Goal: Entertainment & Leisure: Consume media (video, audio)

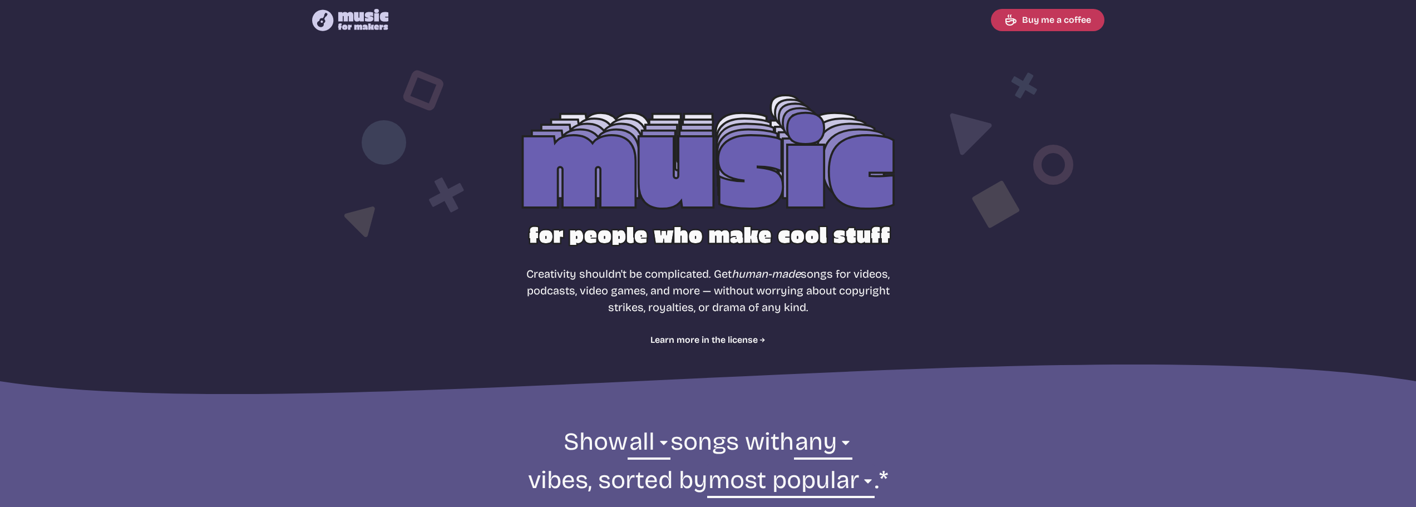
select select "most popular"
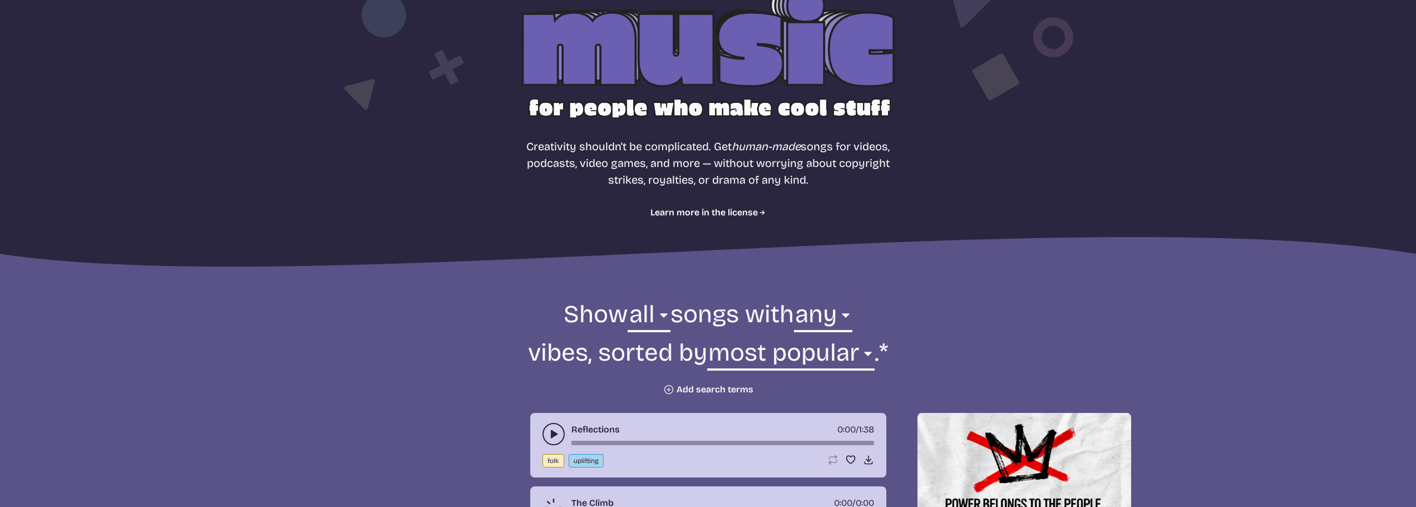
scroll to position [167, 0]
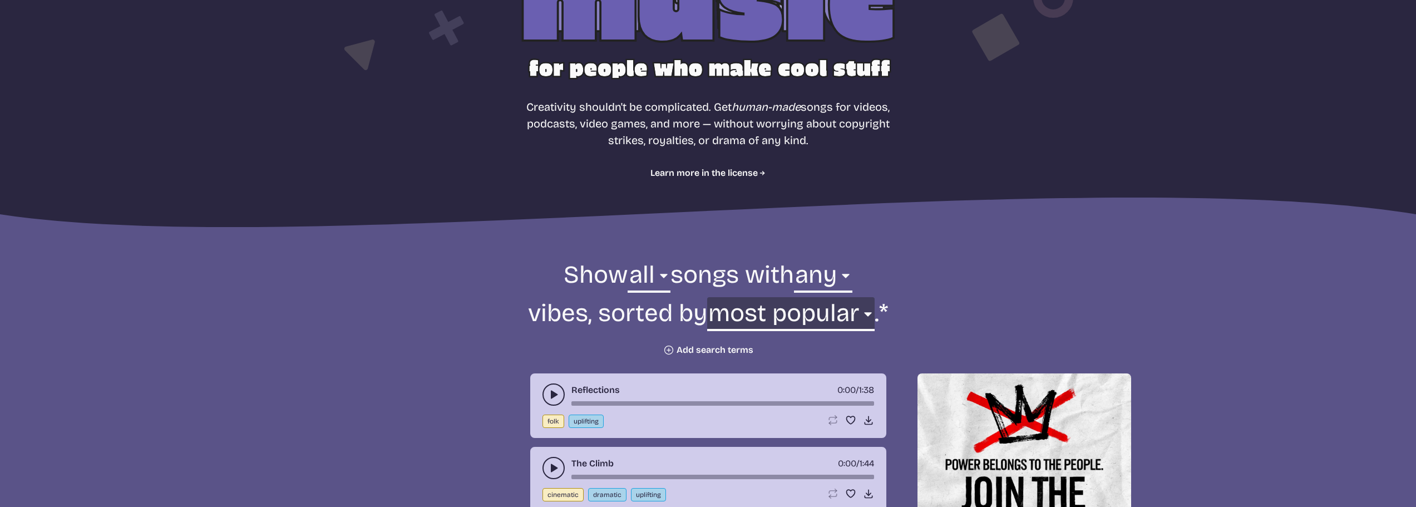
click at [725, 312] on select "newest oldest most popular least popular name" at bounding box center [791, 316] width 168 height 38
click at [548, 391] on icon "play-pause toggle" at bounding box center [553, 394] width 11 height 11
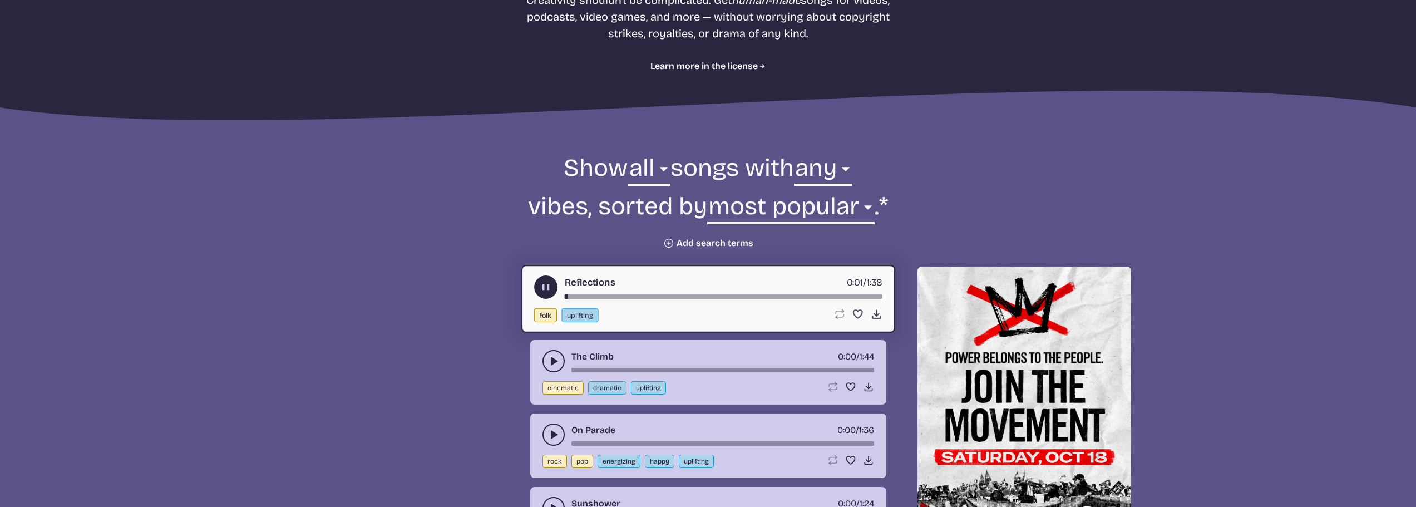
scroll to position [334, 0]
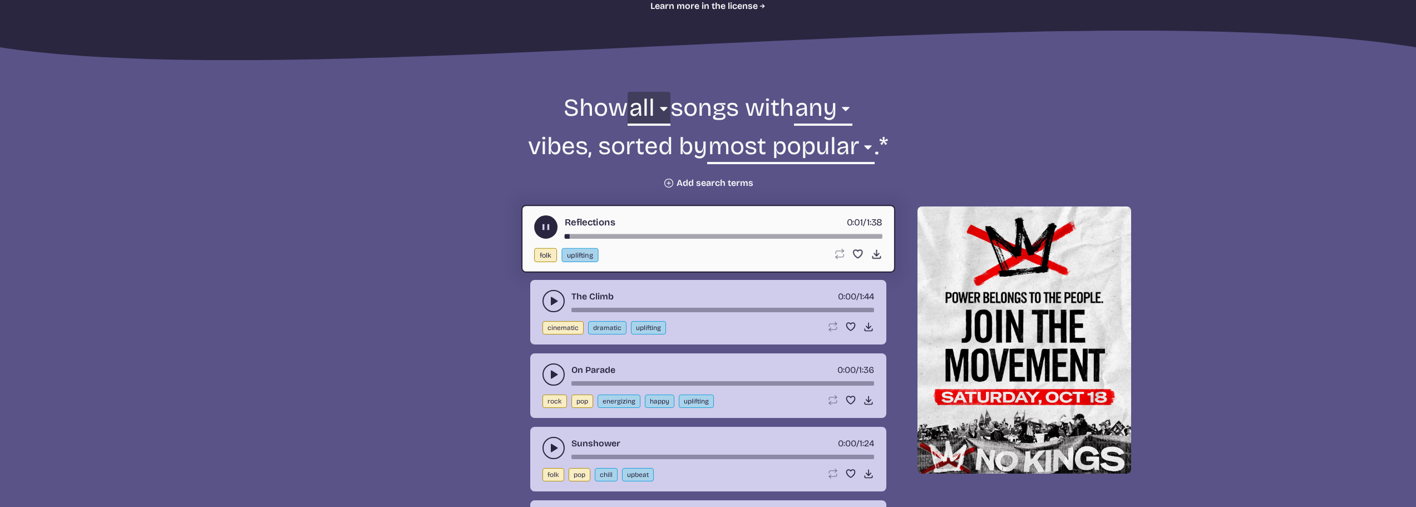
click at [652, 111] on select "all ambient cinematic electronic folk holiday jazz pop rock world" at bounding box center [649, 111] width 42 height 38
select select "electronic"
click at [628, 92] on select "all ambient cinematic electronic folk holiday jazz pop rock world" at bounding box center [649, 111] width 42 height 38
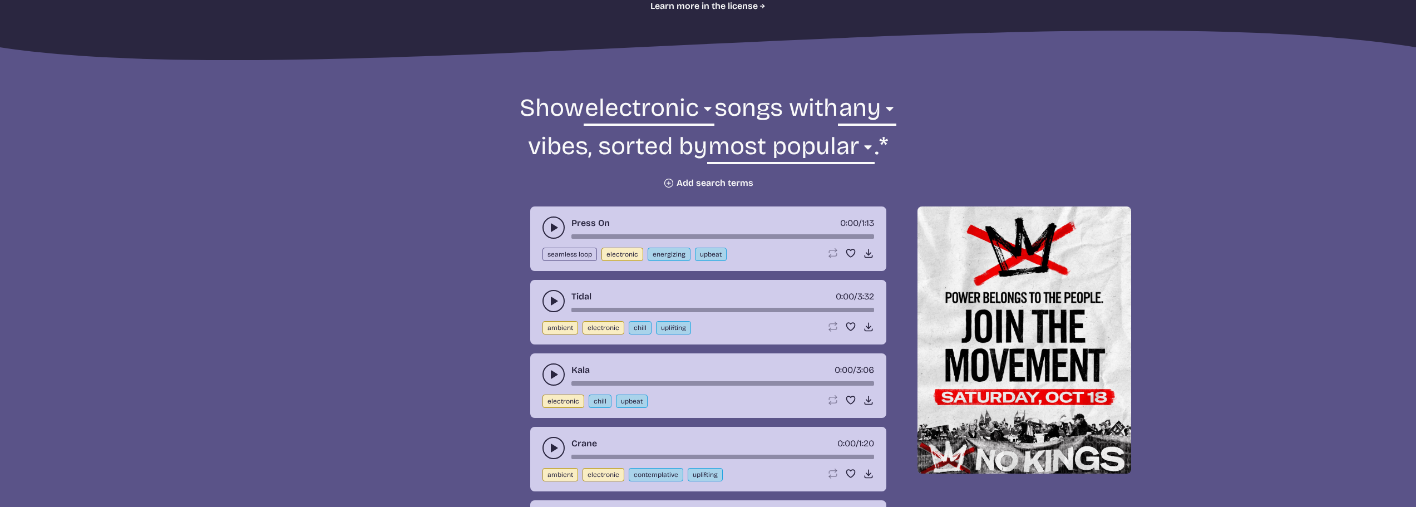
click at [553, 230] on use "play-pause toggle" at bounding box center [553, 227] width 11 height 11
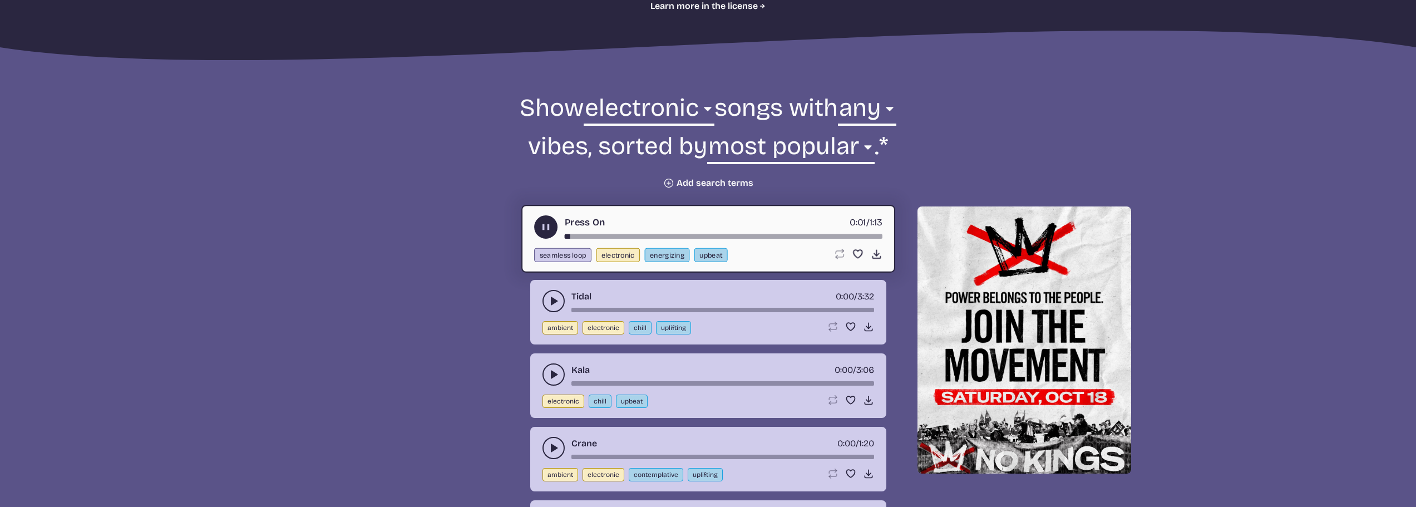
click at [559, 296] on icon "play-pause toggle" at bounding box center [553, 301] width 11 height 11
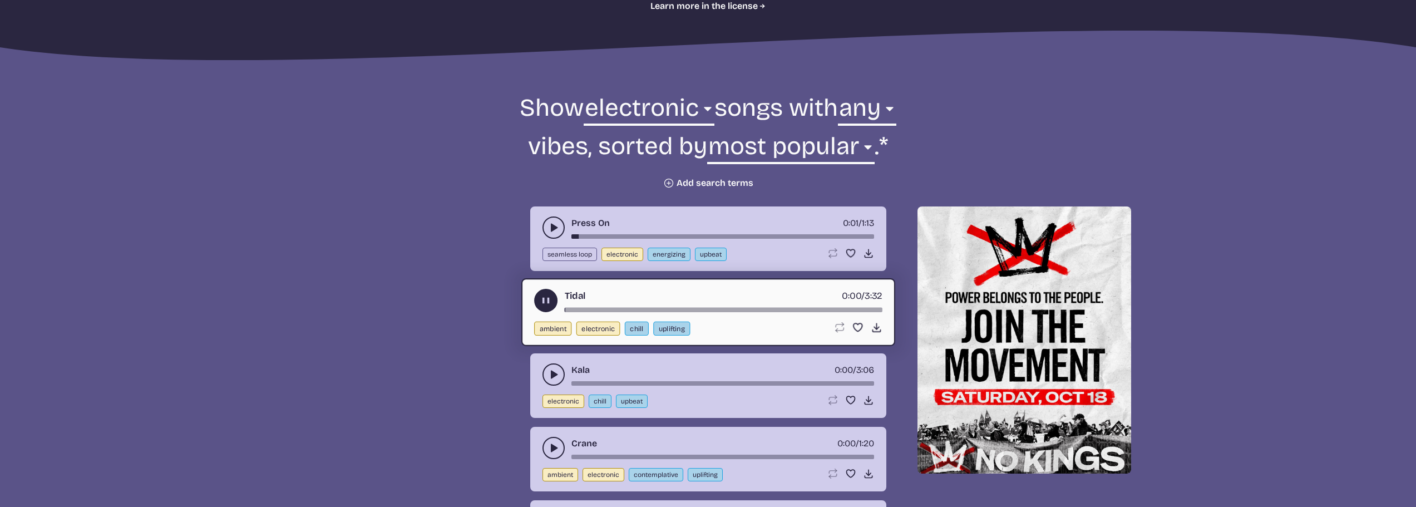
click at [559, 377] on button "play-pause toggle" at bounding box center [554, 374] width 22 height 22
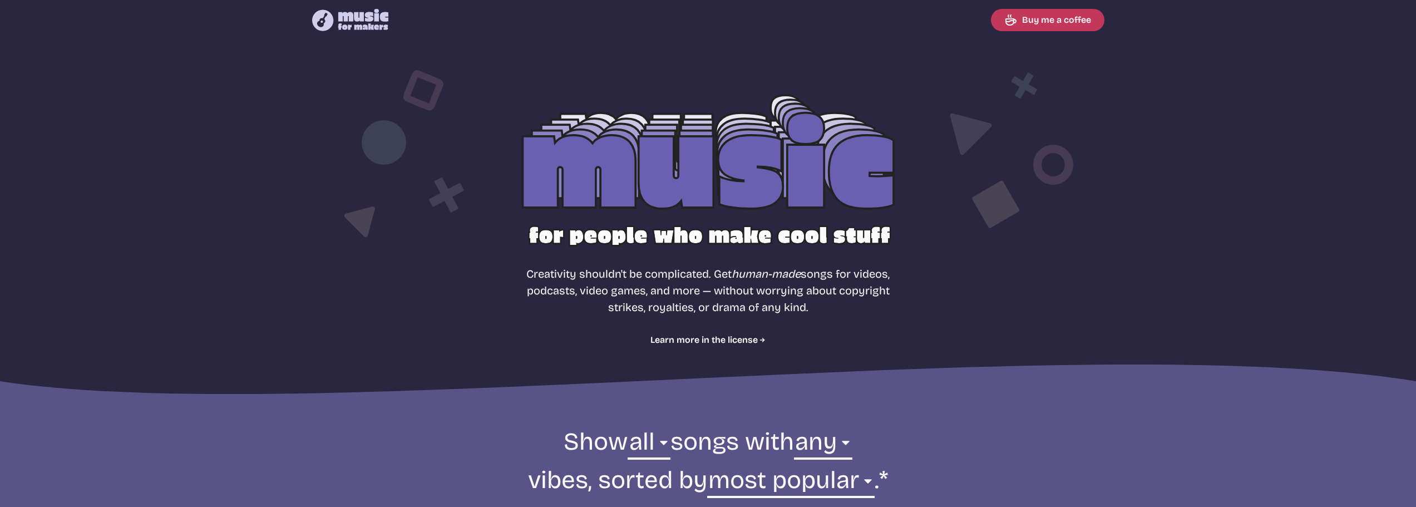
select select "most popular"
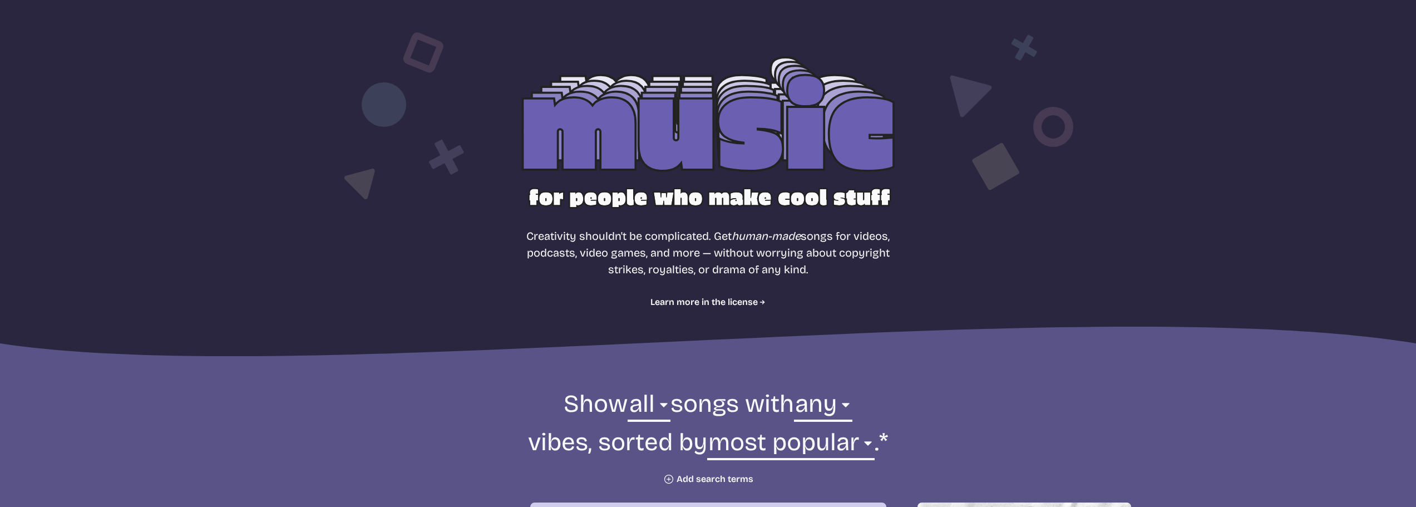
scroll to position [111, 0]
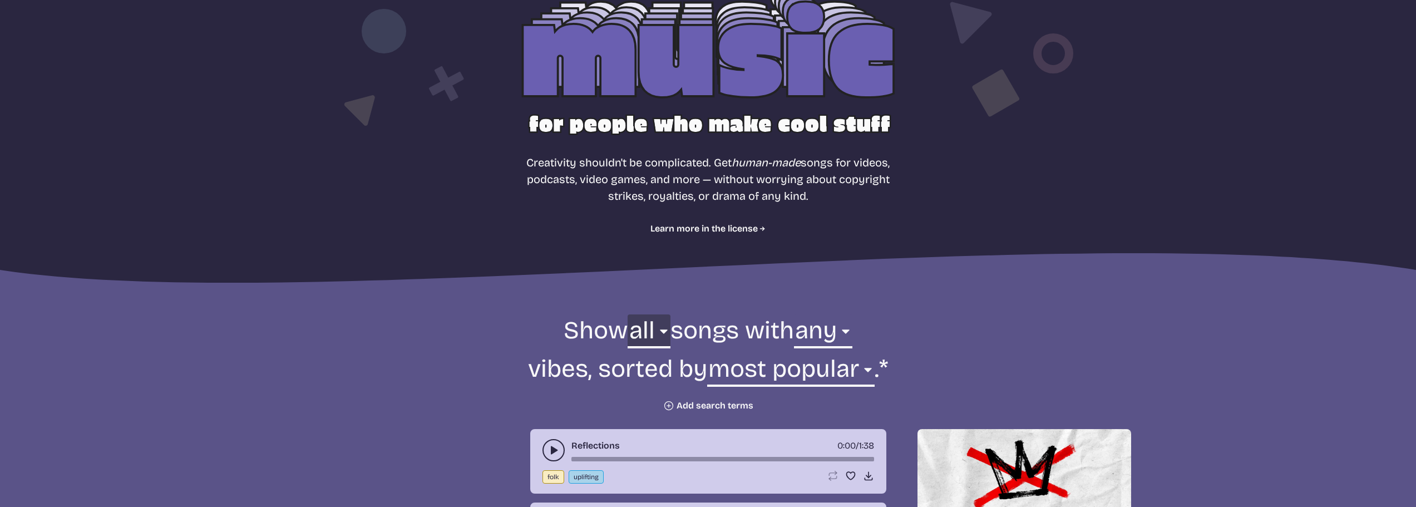
click at [638, 327] on select "all ambient cinematic electronic folk holiday jazz pop rock world" at bounding box center [649, 333] width 42 height 38
select select "cinematic"
click at [628, 314] on select "all ambient cinematic electronic folk holiday jazz pop rock world" at bounding box center [649, 333] width 42 height 38
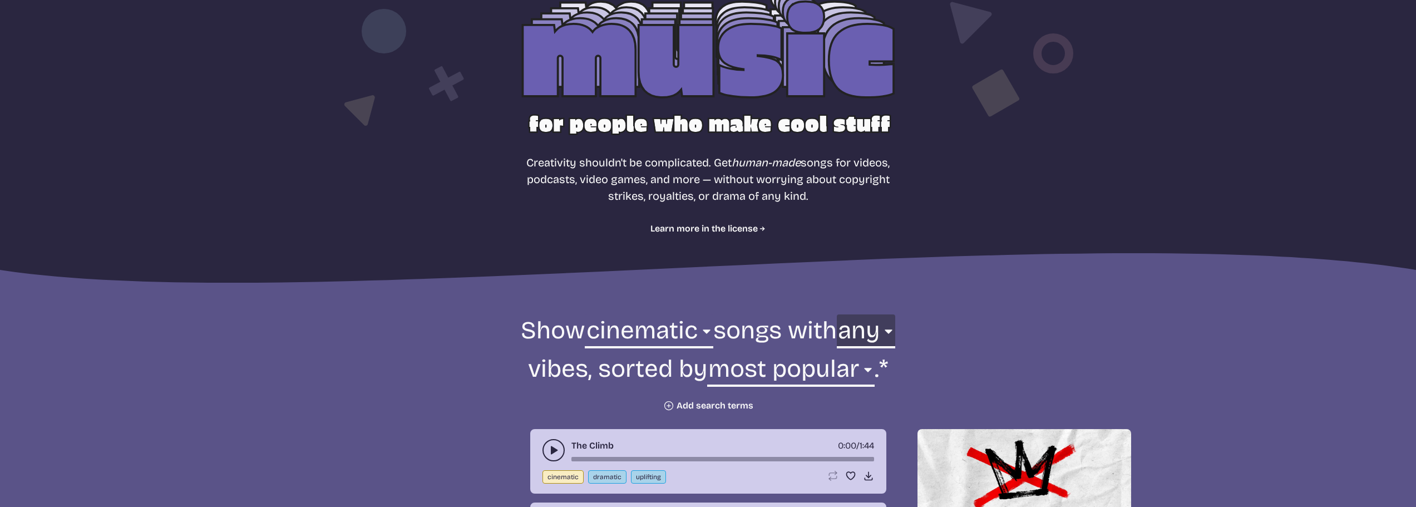
click at [856, 326] on select "any aggressive chill contemplative dark dramatic easygoing energizing happy ser…" at bounding box center [866, 333] width 58 height 38
click at [841, 314] on select "any aggressive chill contemplative dark dramatic easygoing energizing happy ser…" at bounding box center [866, 333] width 58 height 38
click at [544, 447] on button "play-pause toggle" at bounding box center [554, 450] width 22 height 22
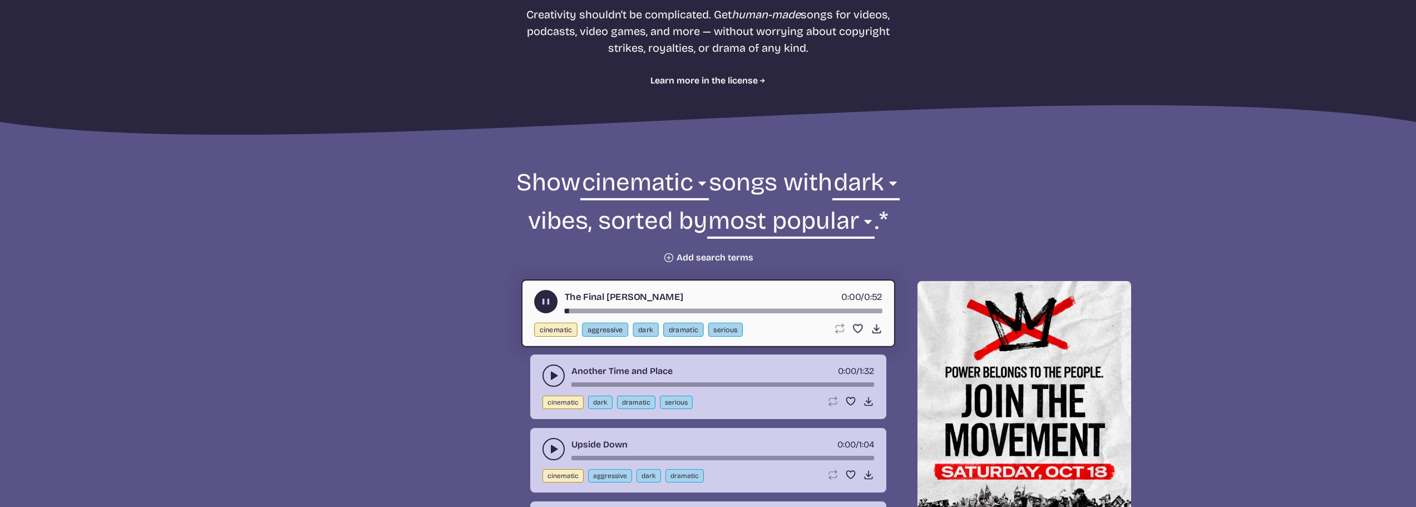
scroll to position [278, 0]
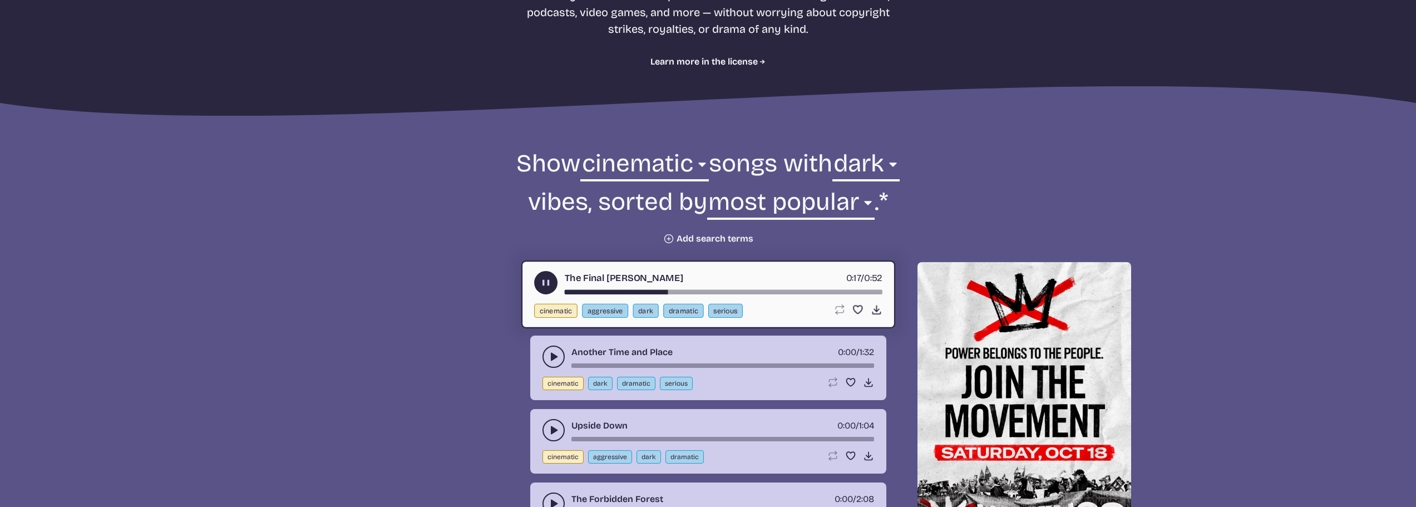
click at [550, 361] on icon "play-pause toggle" at bounding box center [553, 356] width 11 height 11
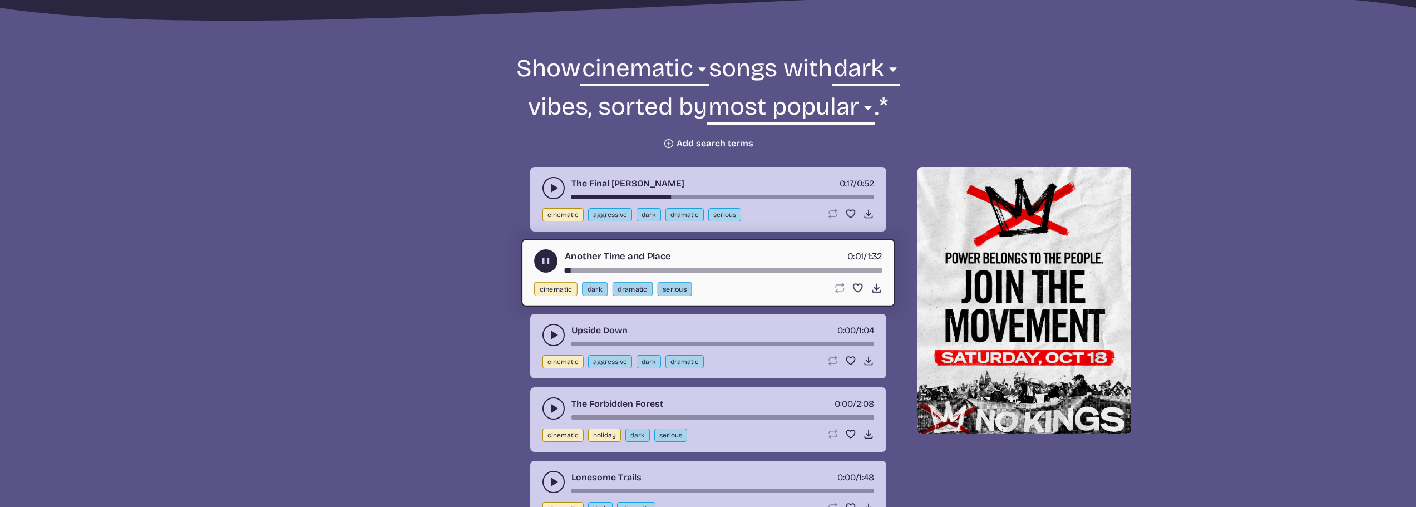
scroll to position [390, 0]
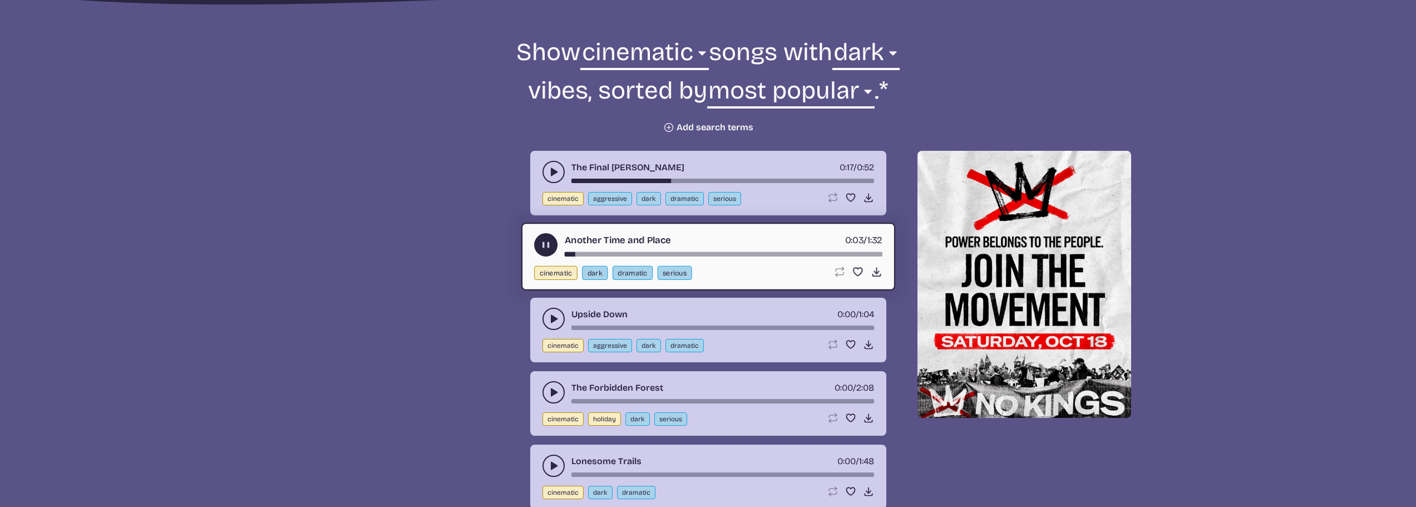
click at [551, 317] on use "play-pause toggle" at bounding box center [553, 318] width 11 height 11
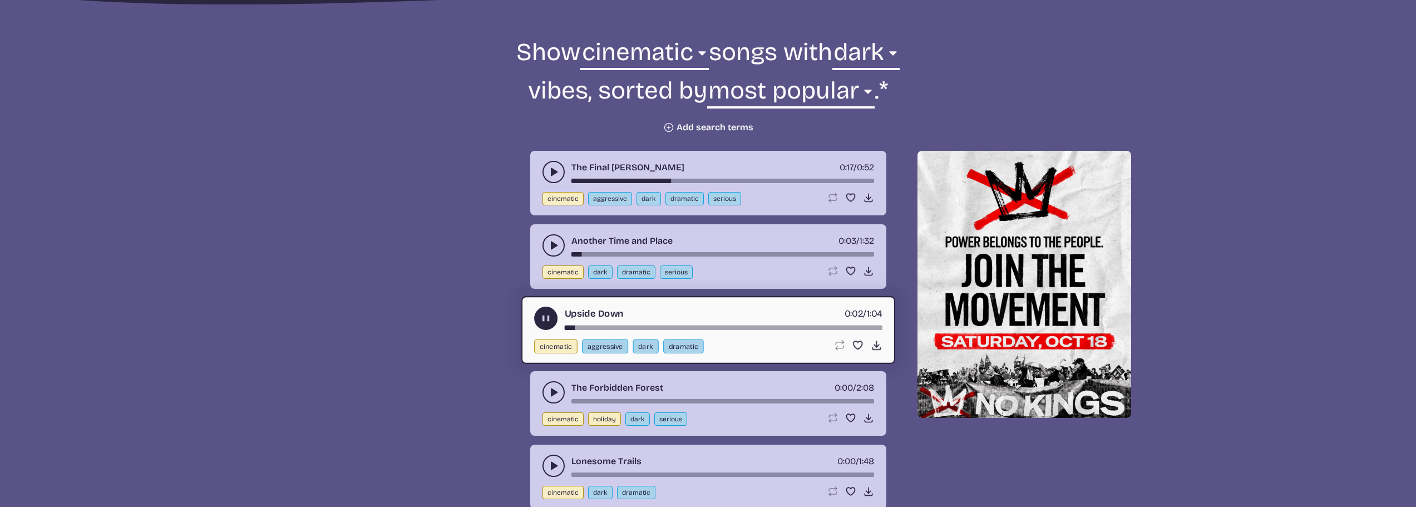
click at [641, 326] on div "song-time-bar" at bounding box center [723, 328] width 318 height 4
click at [555, 391] on use "play-pause toggle" at bounding box center [553, 392] width 11 height 11
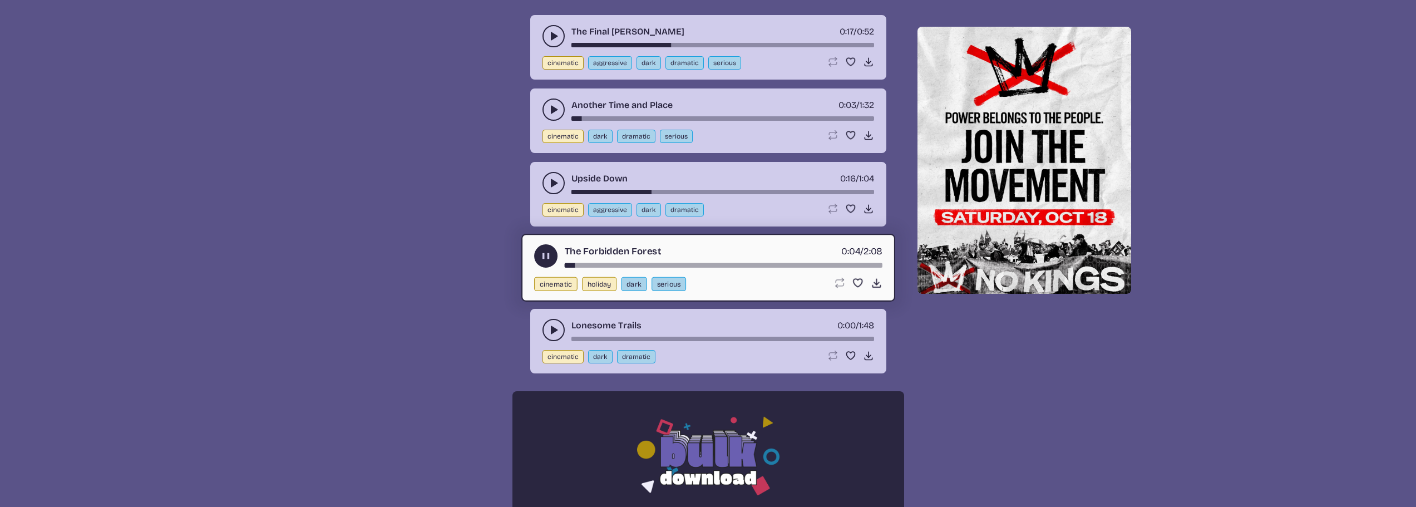
scroll to position [612, 0]
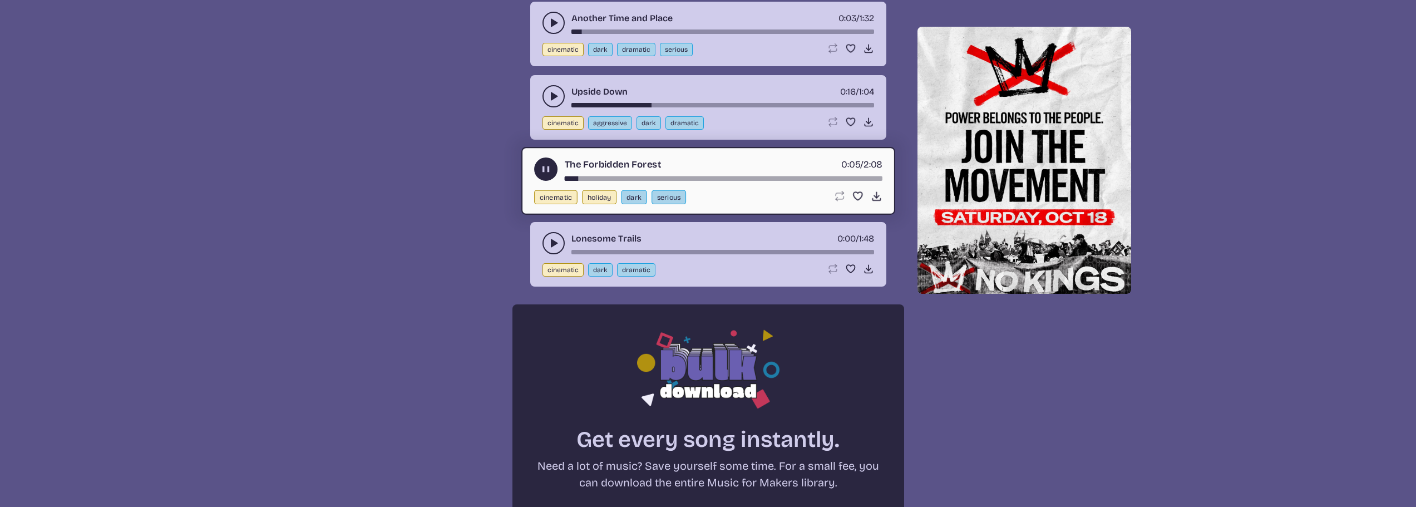
click at [544, 243] on button "play-pause toggle" at bounding box center [554, 243] width 22 height 22
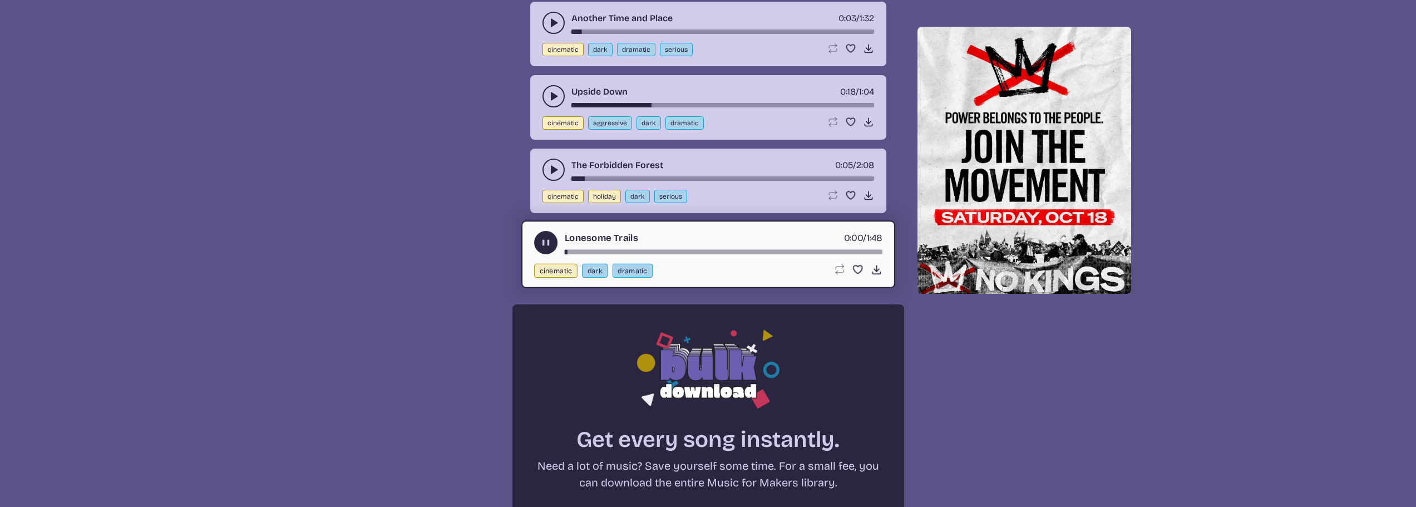
click at [598, 250] on div "song-time-bar" at bounding box center [723, 252] width 318 height 4
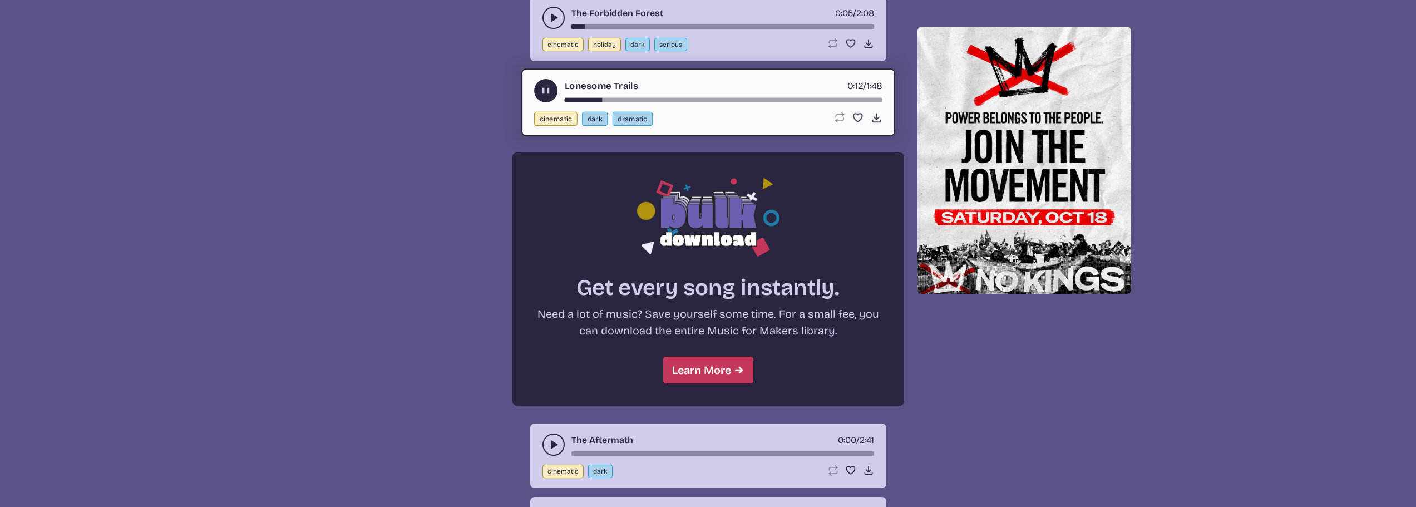
scroll to position [779, 0]
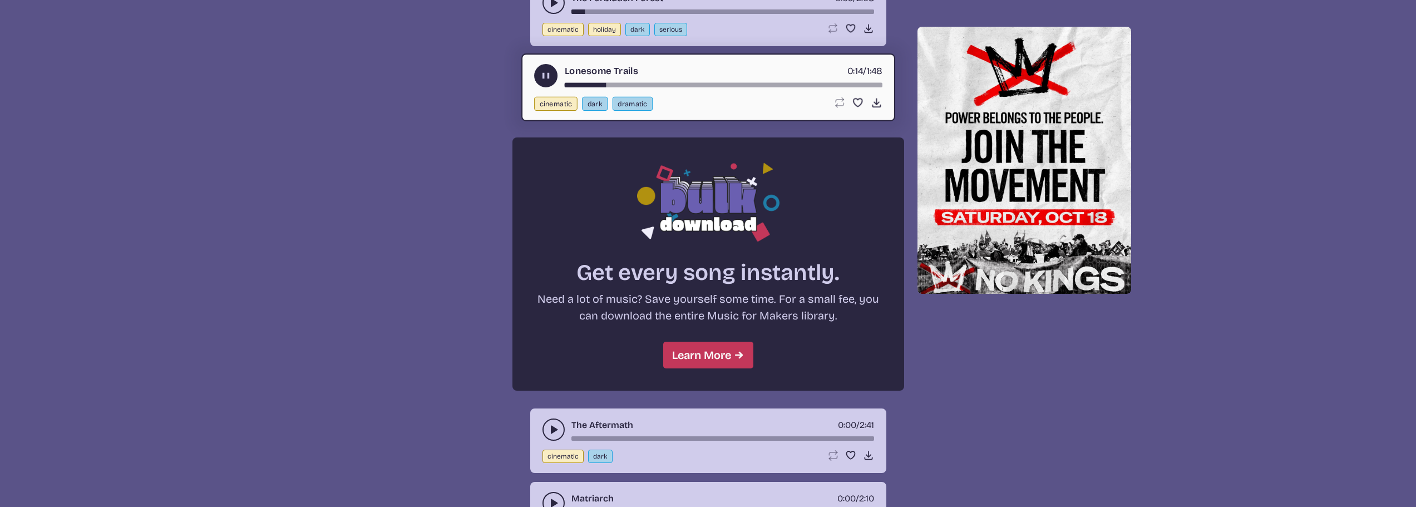
click at [553, 431] on use "play-pause toggle" at bounding box center [553, 429] width 11 height 11
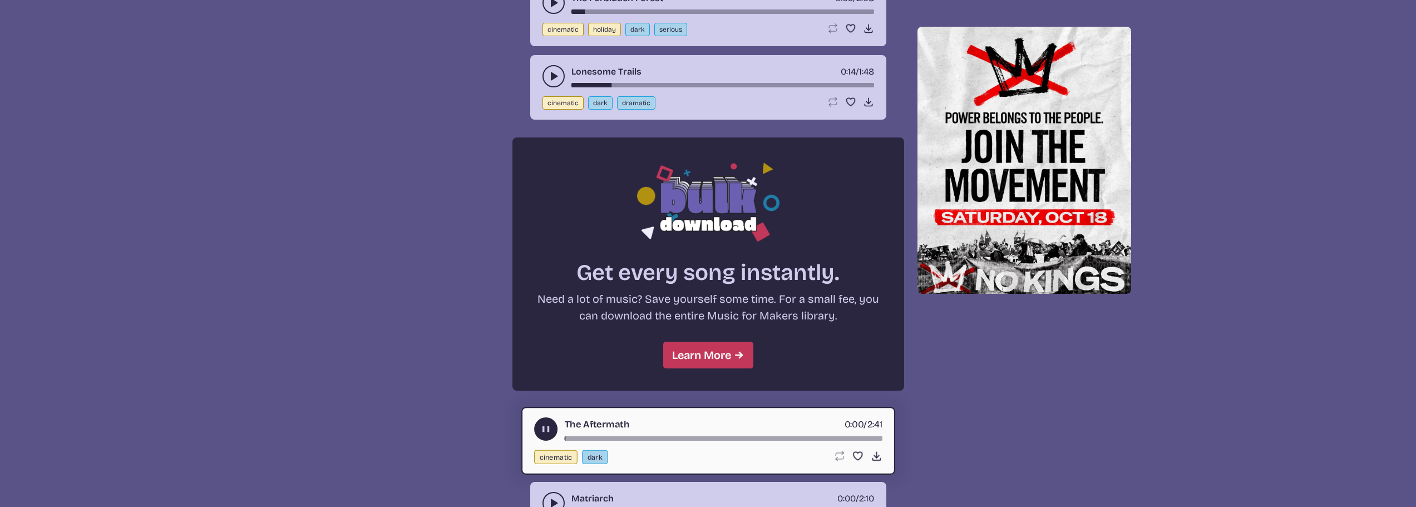
click at [627, 435] on div "The Aftermath 0:00 / 2:41" at bounding box center [708, 428] width 348 height 23
click at [629, 436] on div "song-time-bar" at bounding box center [723, 438] width 318 height 4
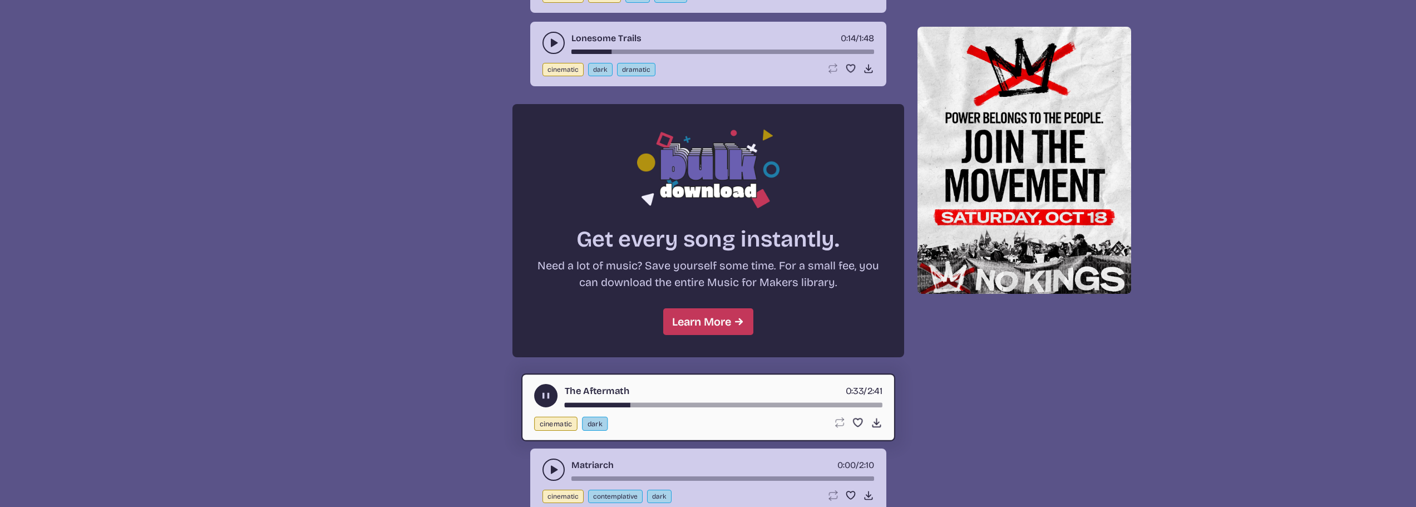
scroll to position [946, 0]
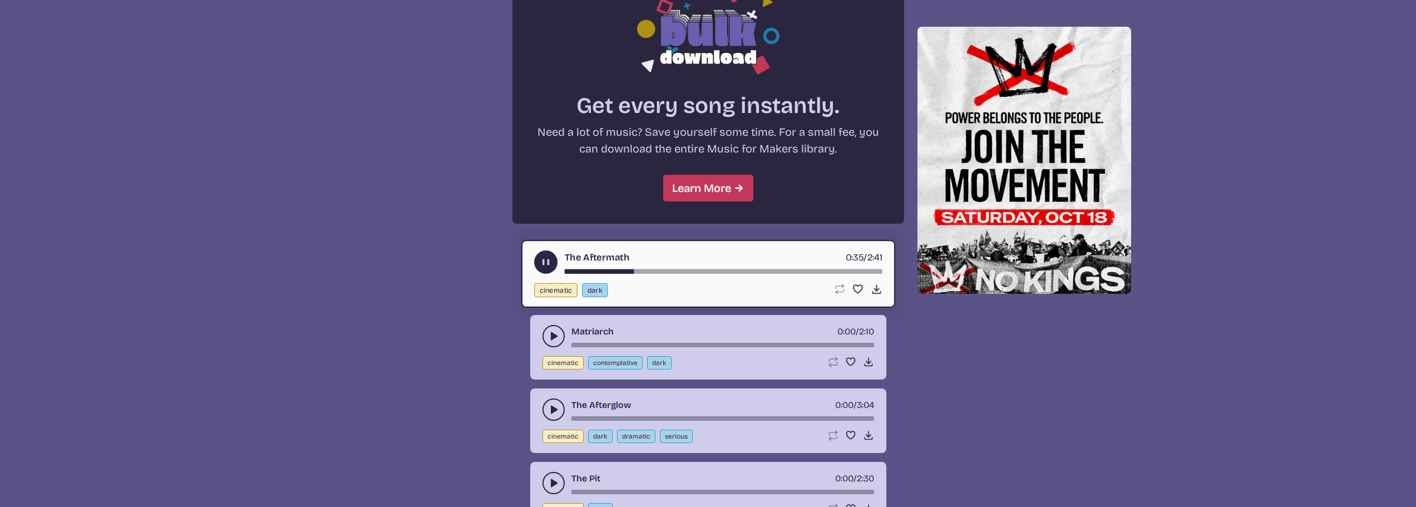
click at [550, 332] on icon "play-pause toggle" at bounding box center [553, 336] width 11 height 11
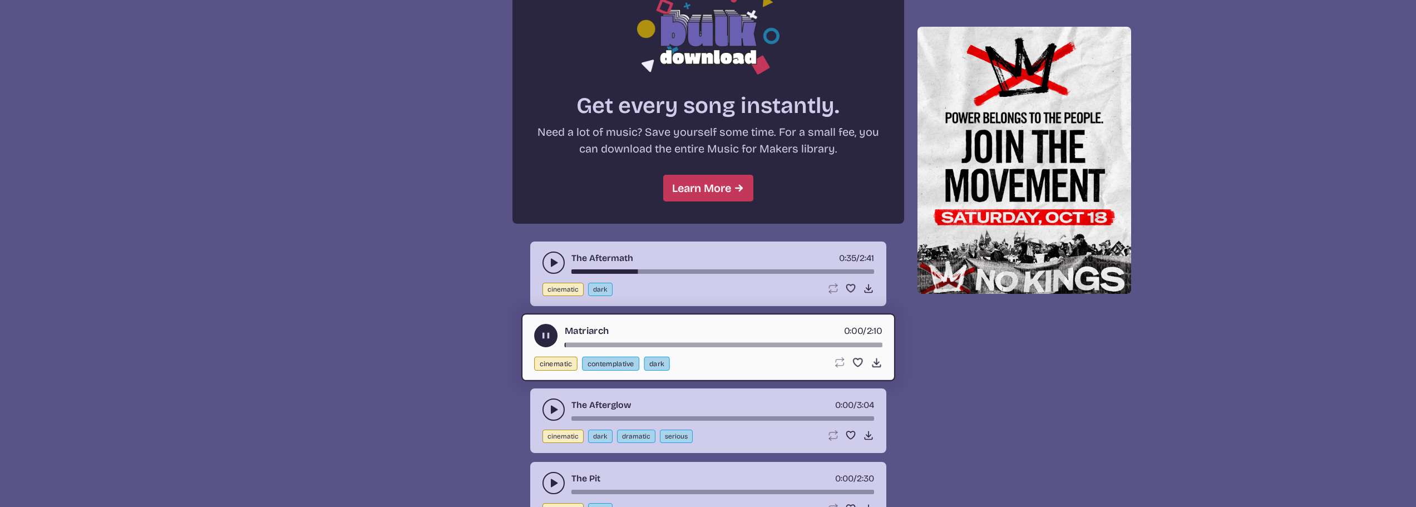
click at [636, 346] on div "song-time-bar" at bounding box center [723, 345] width 318 height 4
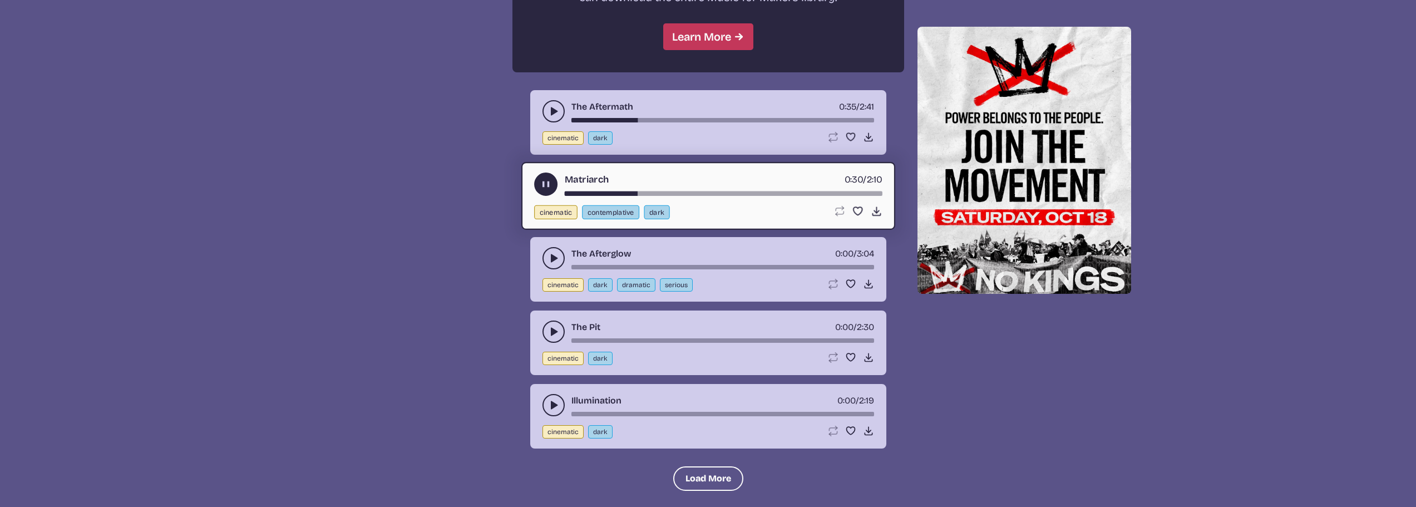
scroll to position [1113, 0]
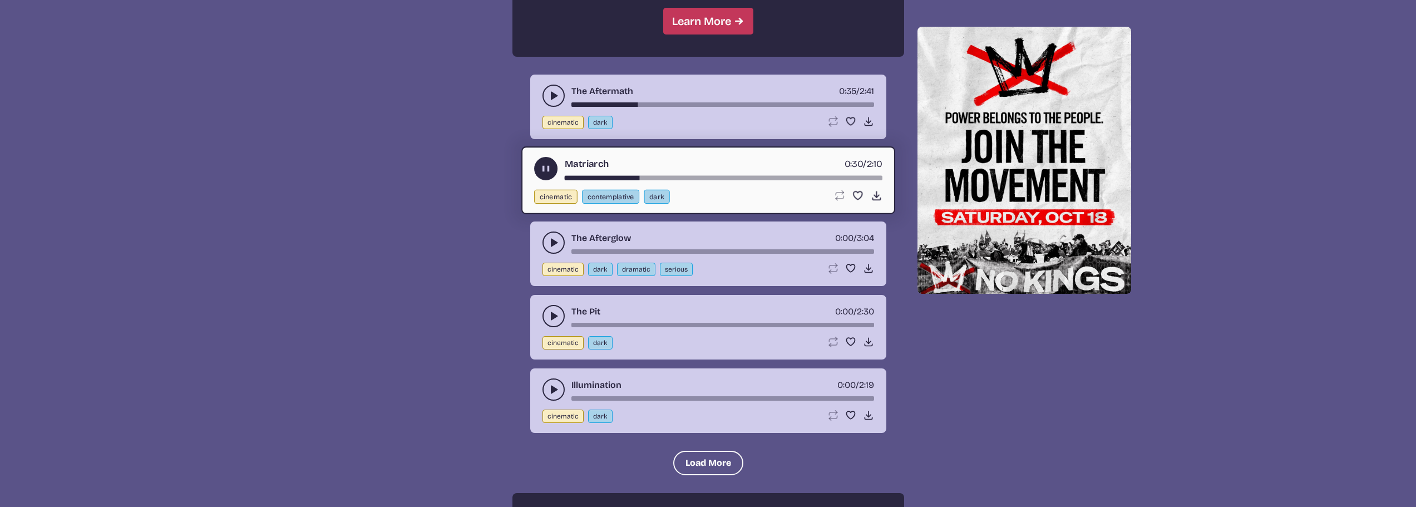
click at [549, 240] on icon "play-pause toggle" at bounding box center [553, 242] width 11 height 11
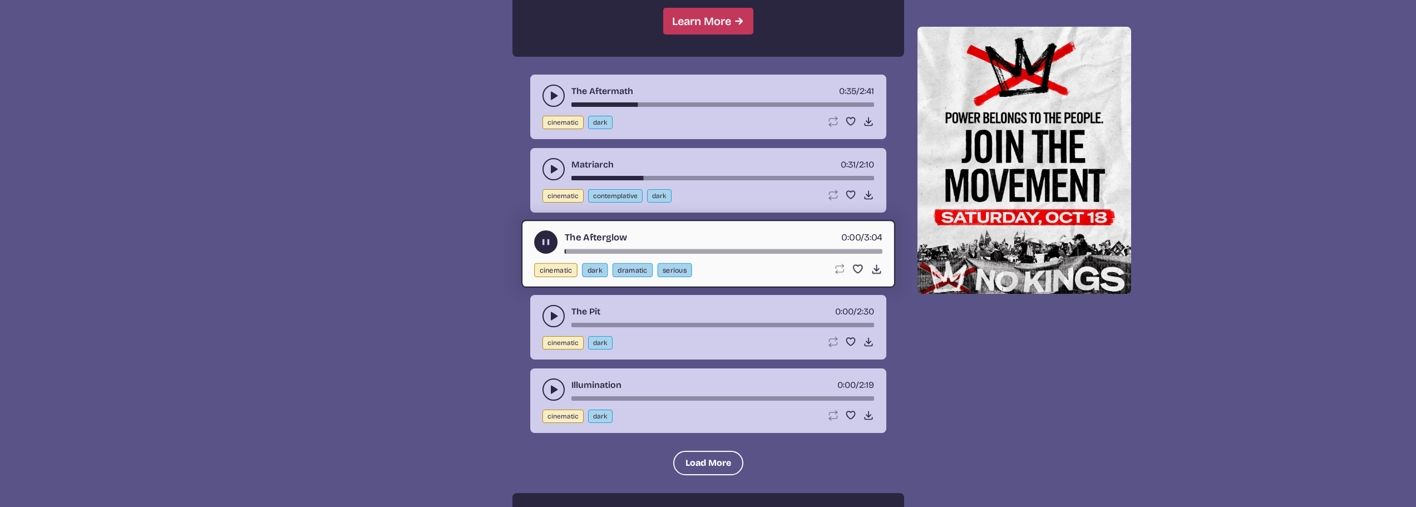
click at [643, 255] on div "The Afterglow 0:00 / 3:04 cinematic dark dramatic serious Loop song Loop this s…" at bounding box center [708, 254] width 374 height 68
click at [643, 252] on div "song-time-bar" at bounding box center [723, 251] width 318 height 4
click at [554, 316] on use "play-pause toggle" at bounding box center [553, 316] width 11 height 11
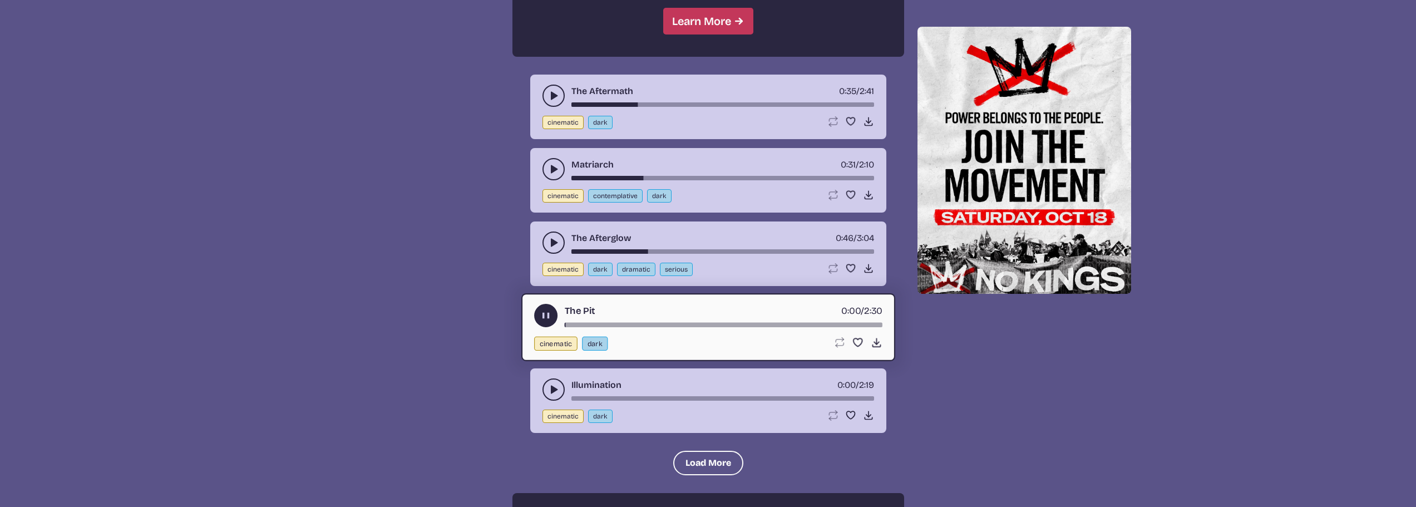
click at [647, 318] on div "The Pit 0:00 / 2:30" at bounding box center [708, 315] width 348 height 23
click at [651, 319] on div "The Pit 0:00 / 2:30" at bounding box center [708, 315] width 348 height 23
click at [651, 322] on div "The Pit 0:01 / 2:30" at bounding box center [708, 315] width 348 height 23
click at [655, 324] on div "song-time-bar" at bounding box center [723, 325] width 318 height 4
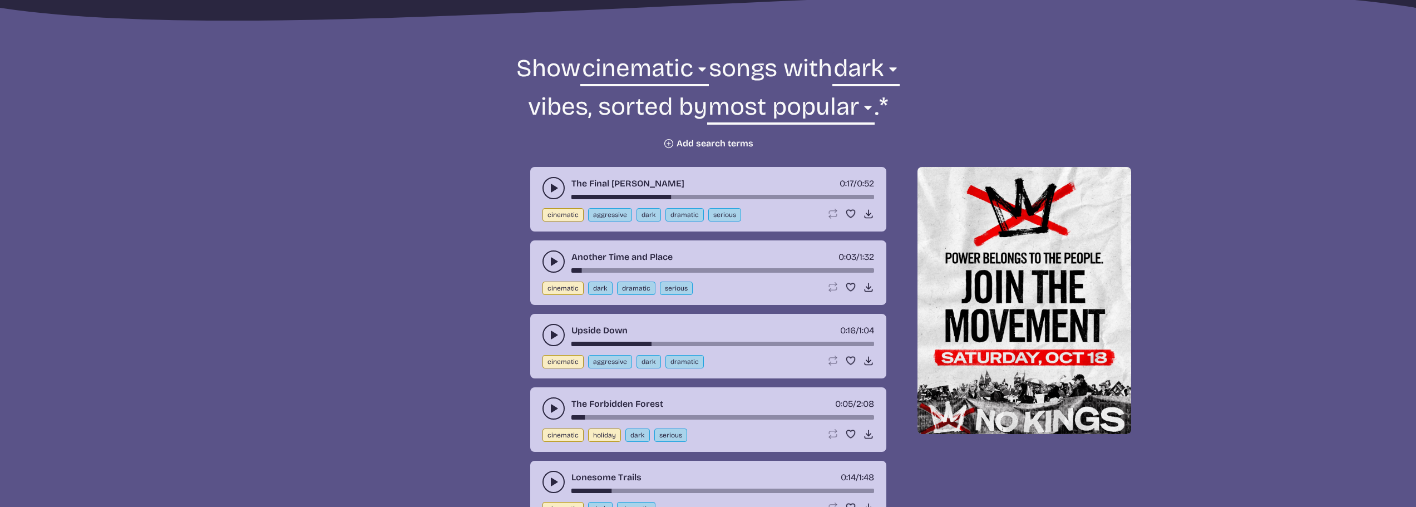
scroll to position [111, 0]
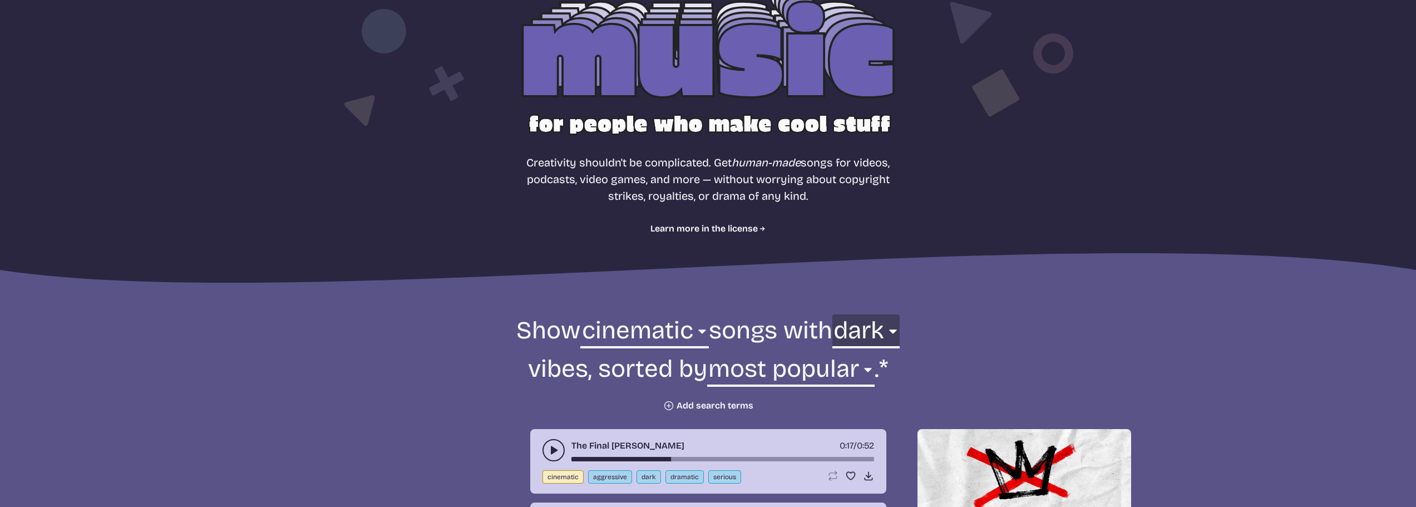
click at [881, 337] on select "any aggressive chill contemplative dark dramatic easygoing energizing happy ser…" at bounding box center [866, 333] width 67 height 38
select select "any"
click at [846, 314] on select "any aggressive chill contemplative dark dramatic easygoing energizing happy ser…" at bounding box center [866, 333] width 67 height 38
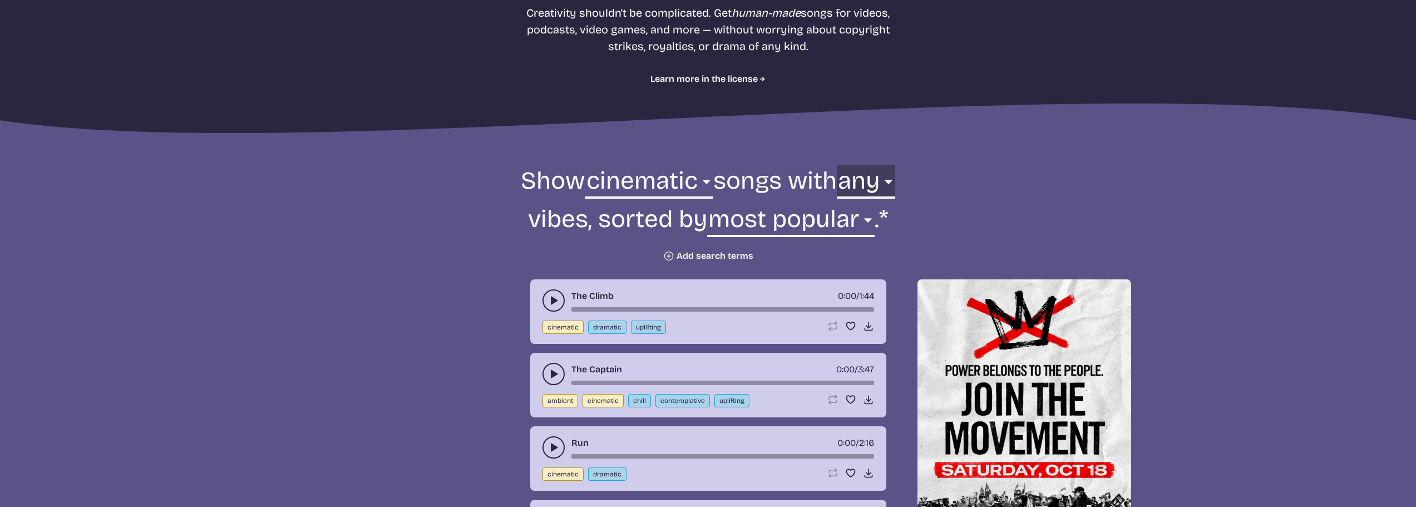
scroll to position [278, 0]
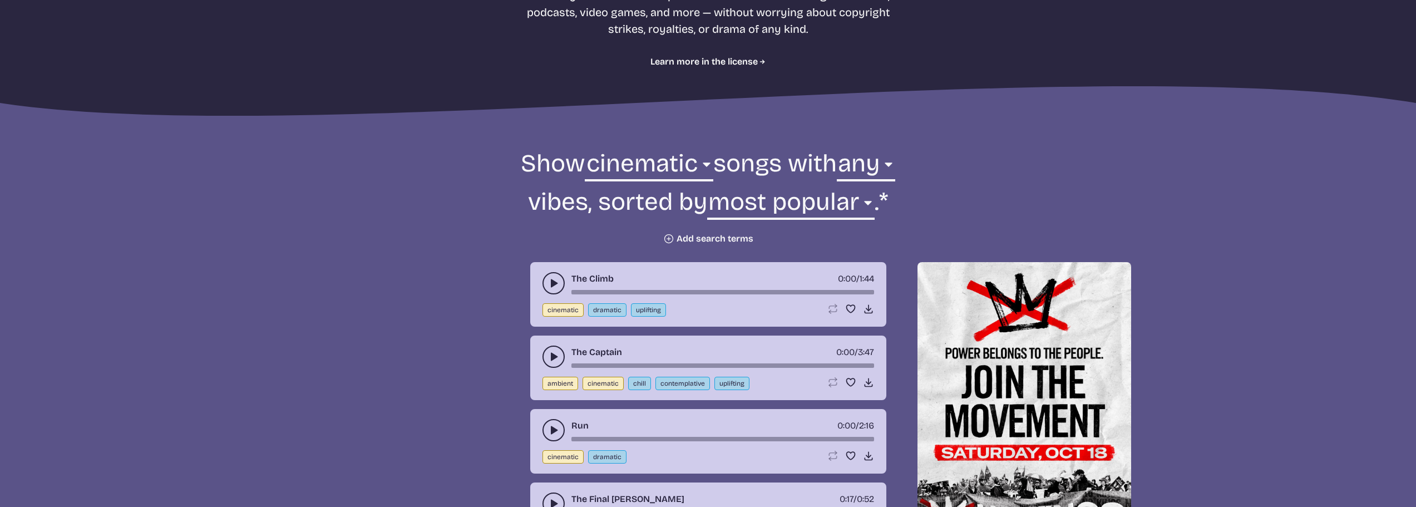
click at [558, 424] on button "play-pause toggle" at bounding box center [554, 430] width 22 height 22
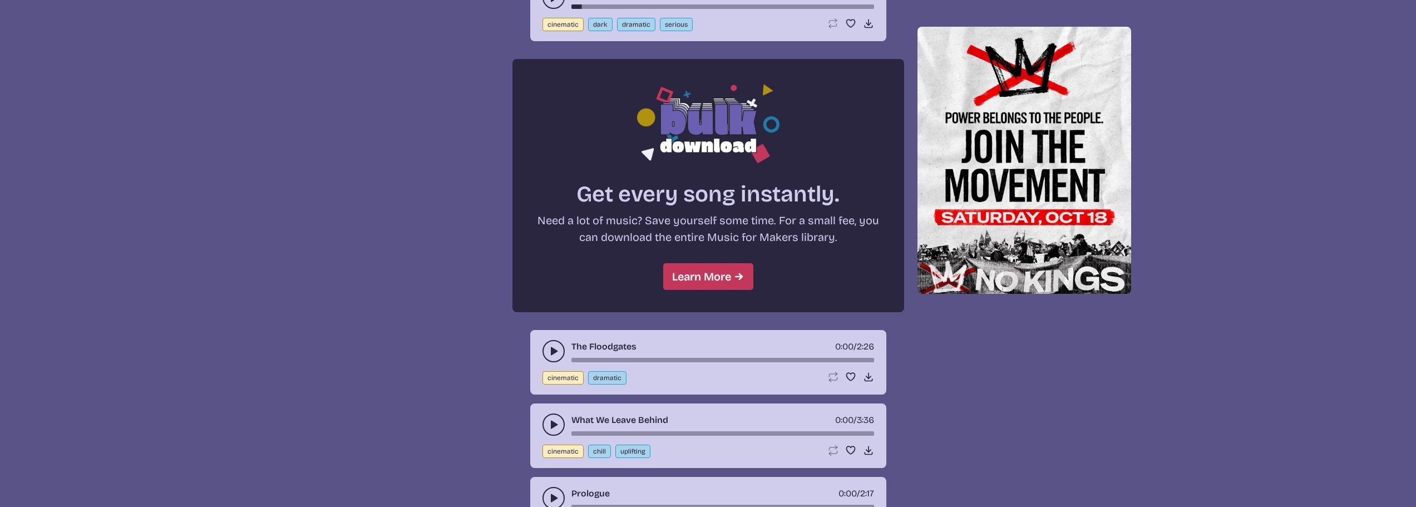
scroll to position [890, 0]
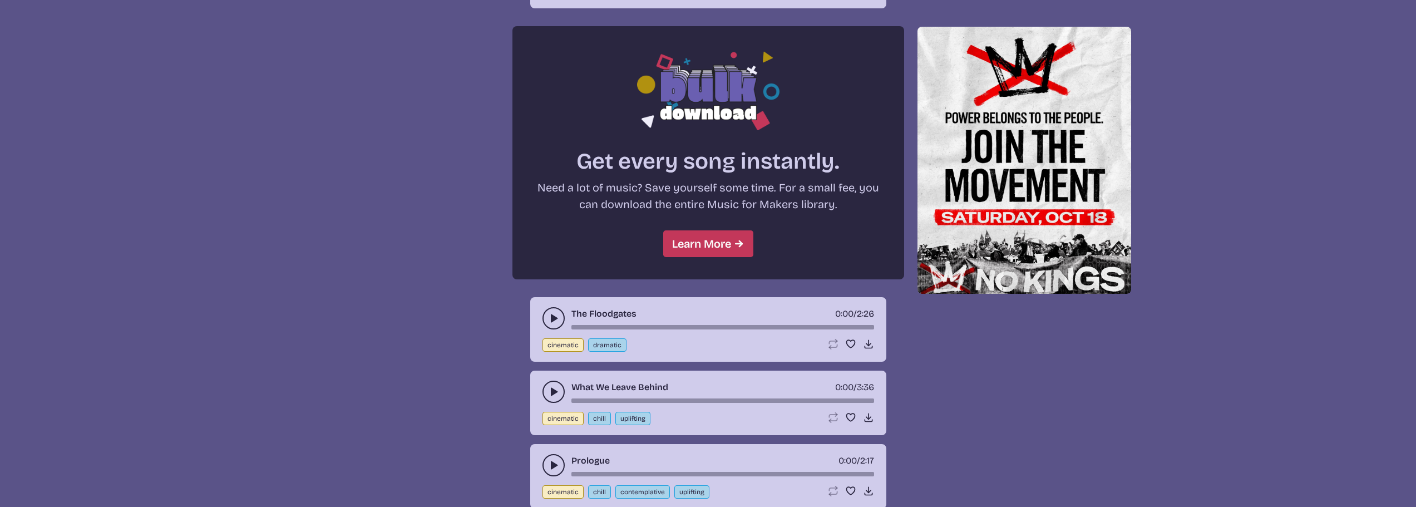
click at [555, 319] on use "play-pause toggle" at bounding box center [553, 318] width 11 height 11
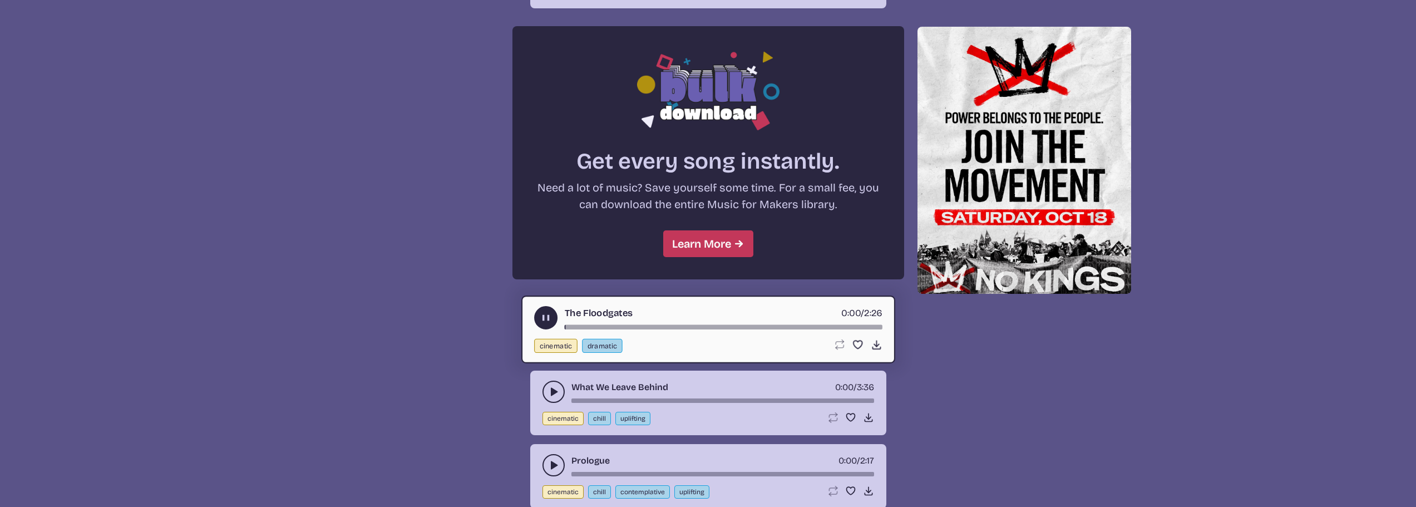
click at [642, 327] on div "song-time-bar" at bounding box center [723, 327] width 318 height 4
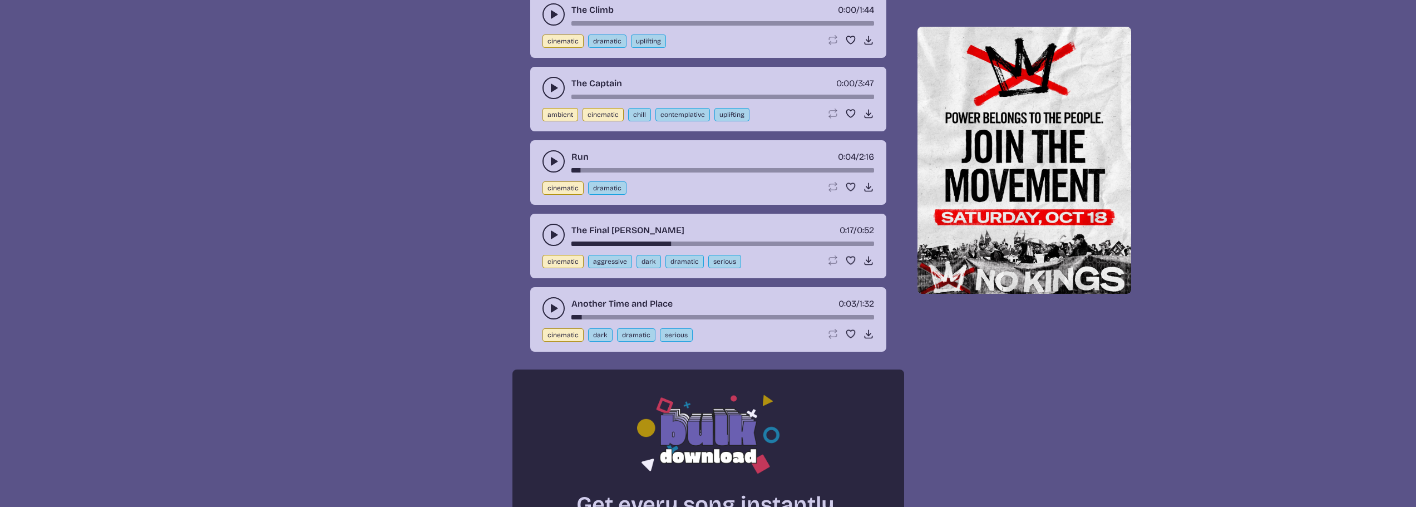
scroll to position [334, 0]
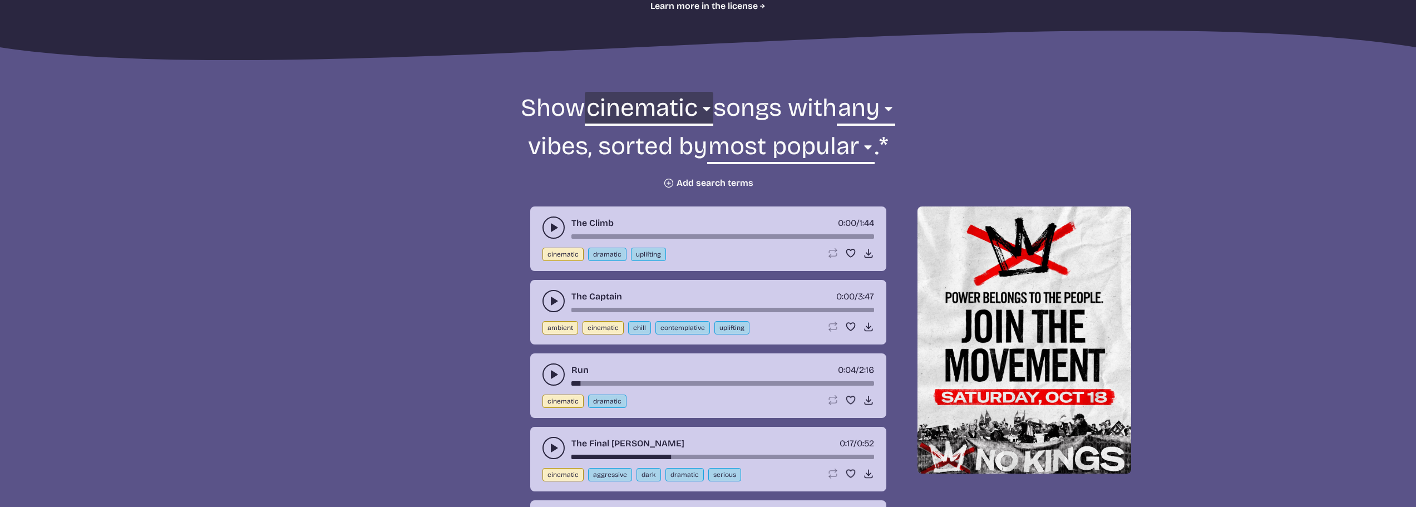
click at [662, 103] on select "all ambient cinematic electronic folk holiday jazz pop rock world" at bounding box center [649, 111] width 128 height 38
select select "electronic"
click at [585, 92] on select "all ambient cinematic electronic folk holiday jazz pop rock world" at bounding box center [649, 111] width 128 height 38
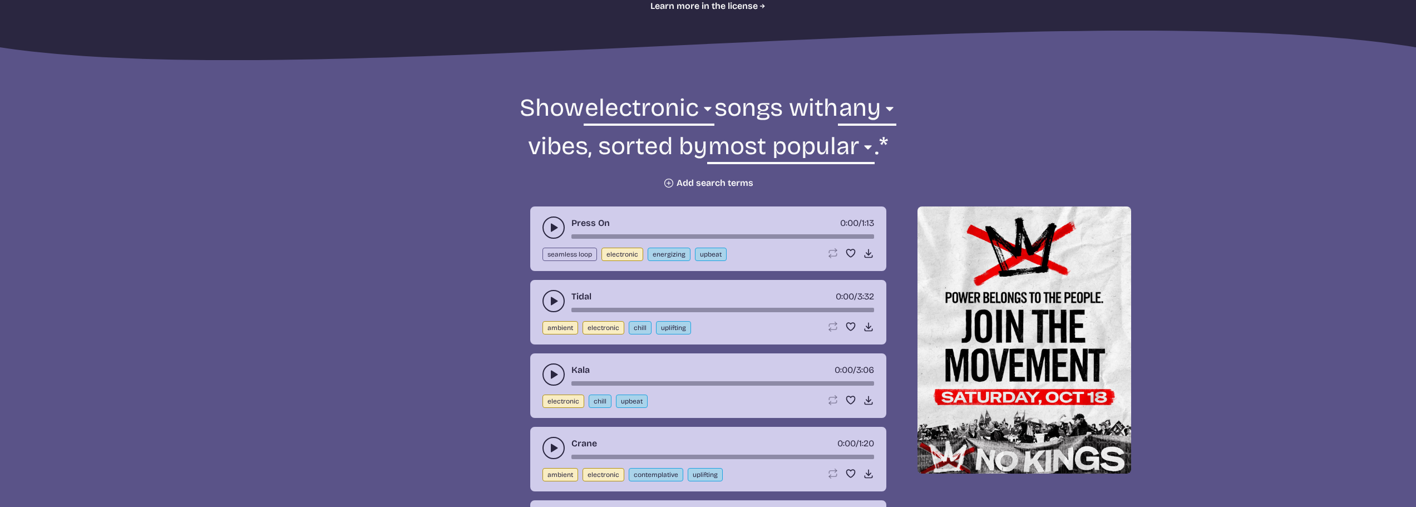
click at [551, 218] on button "play-pause toggle" at bounding box center [554, 227] width 22 height 22
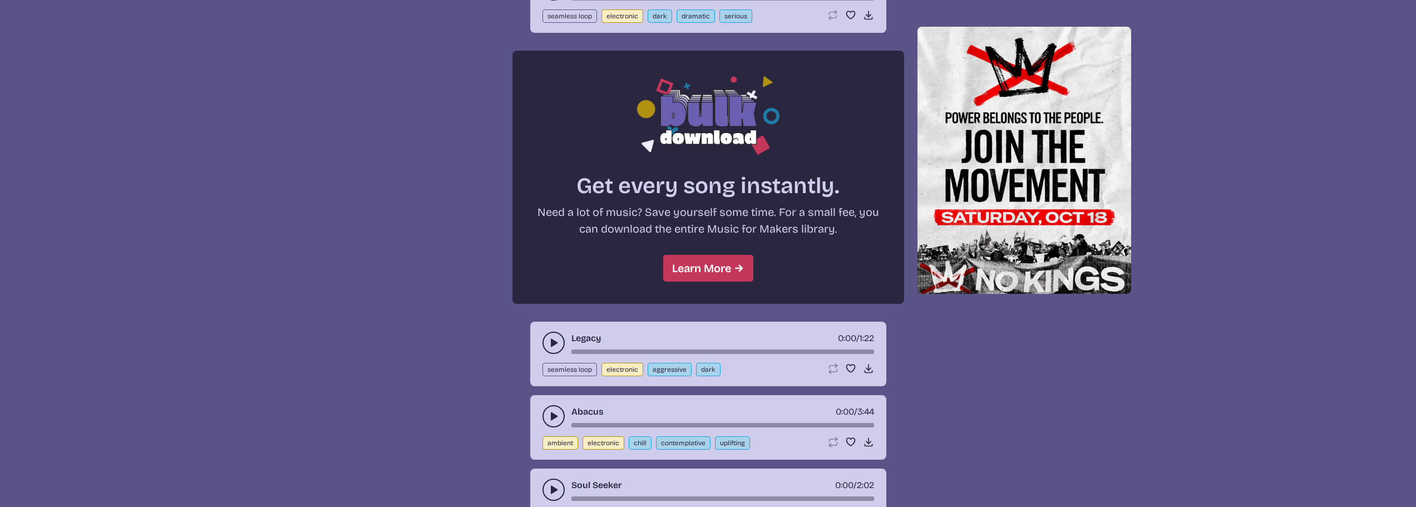
scroll to position [890, 0]
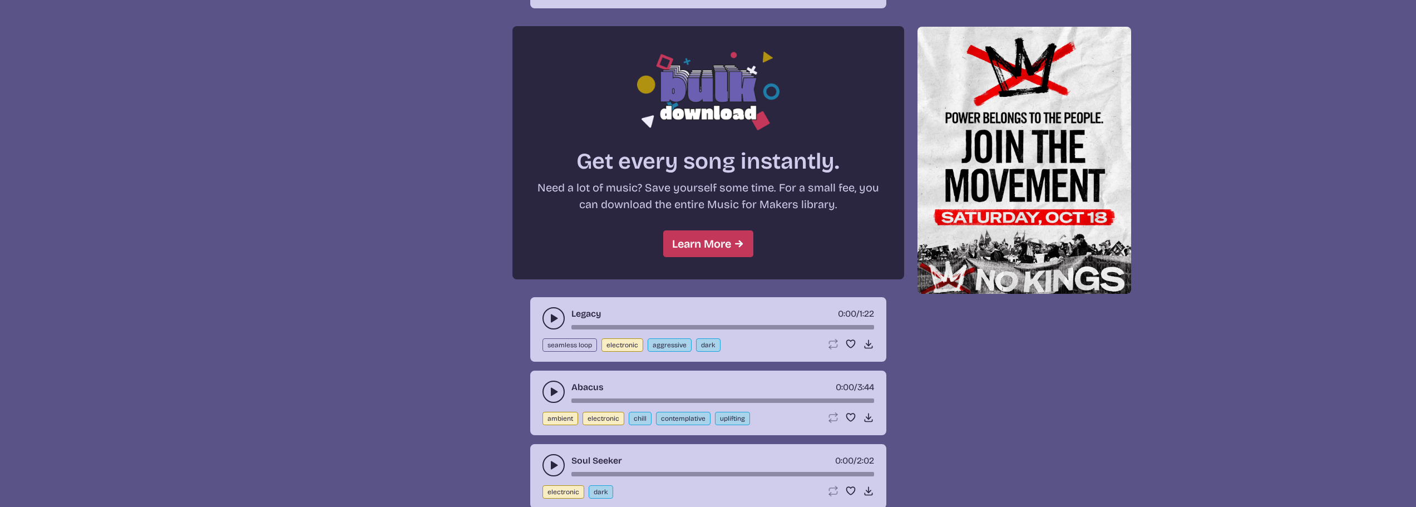
click at [558, 390] on icon "play-pause toggle" at bounding box center [553, 391] width 11 height 11
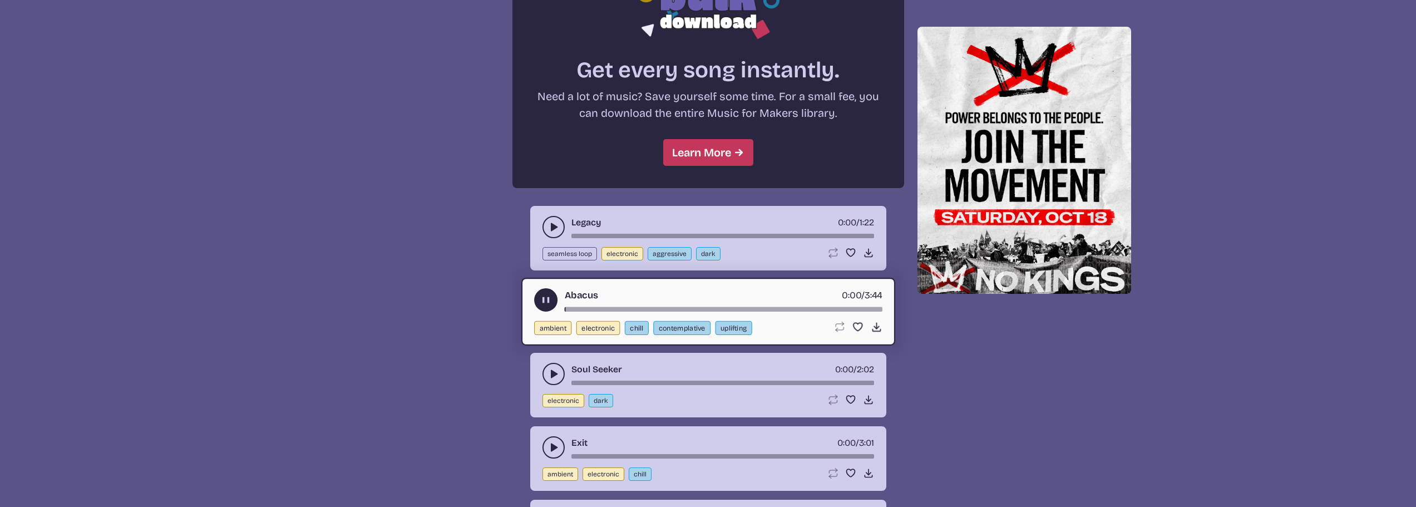
scroll to position [1002, 0]
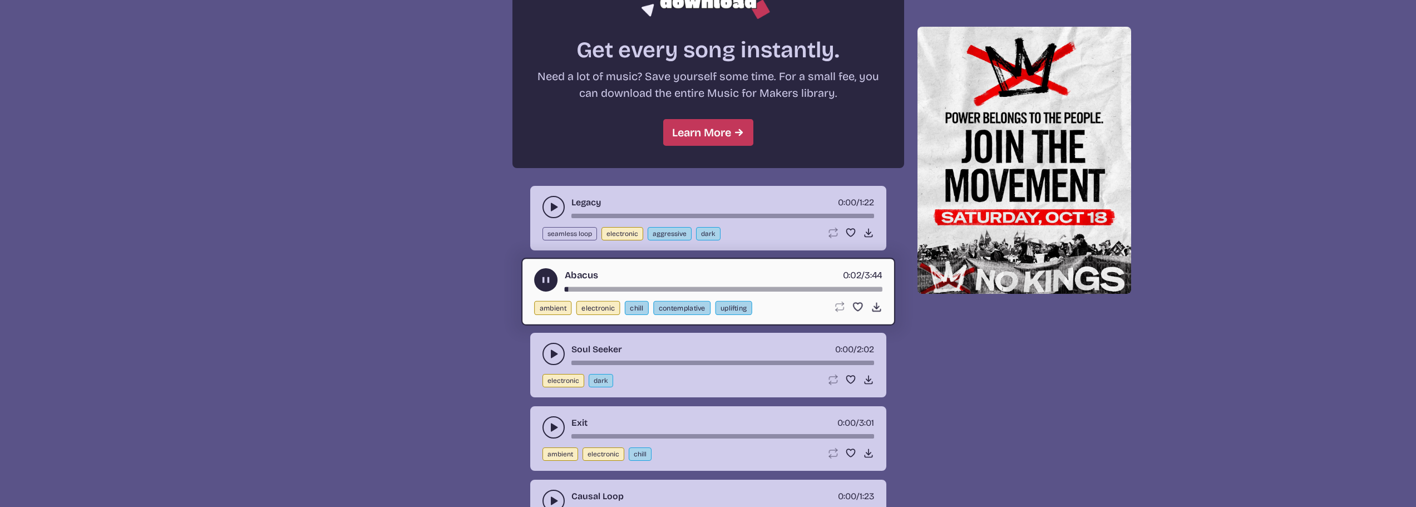
click at [556, 354] on use "play-pause toggle" at bounding box center [553, 353] width 11 height 11
